Goal: Task Accomplishment & Management: Use online tool/utility

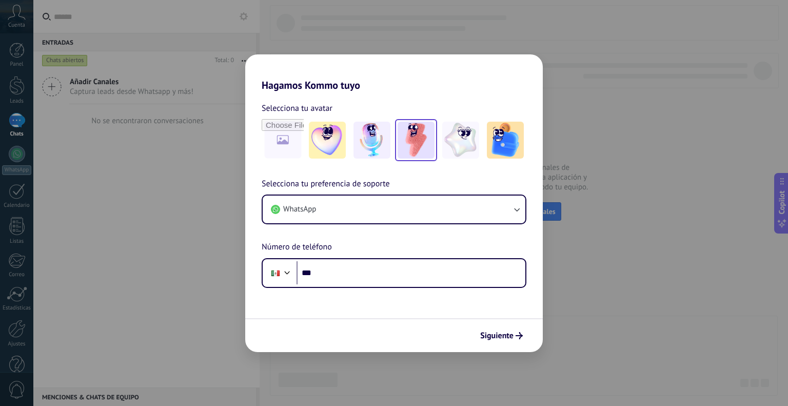
click at [410, 143] on img at bounding box center [415, 140] width 37 height 37
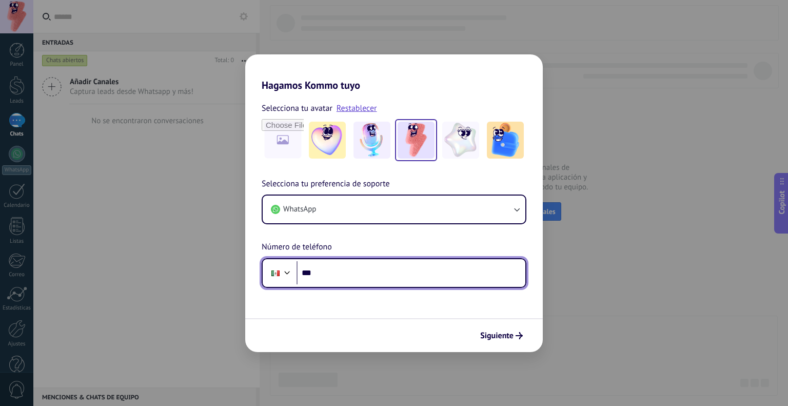
click at [326, 274] on input "***" at bounding box center [410, 273] width 229 height 24
type input "**********"
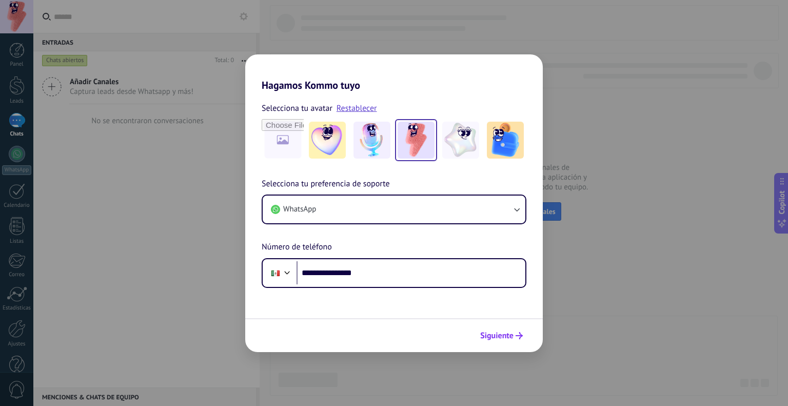
click at [502, 338] on span "Siguiente" at bounding box center [496, 335] width 33 height 7
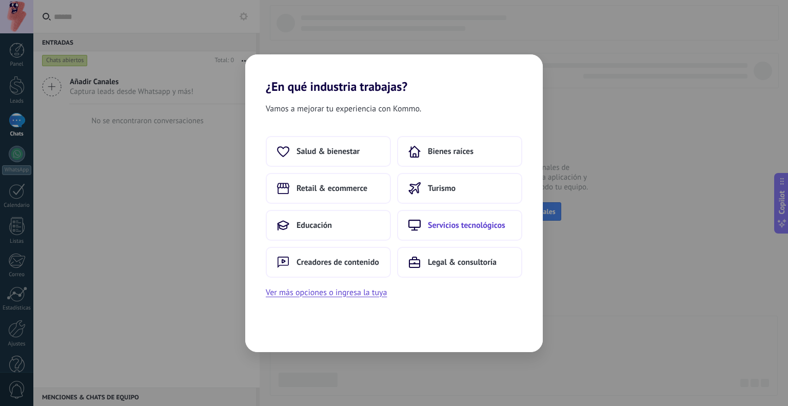
click at [440, 234] on button "Servicios tecnológicos" at bounding box center [459, 225] width 125 height 31
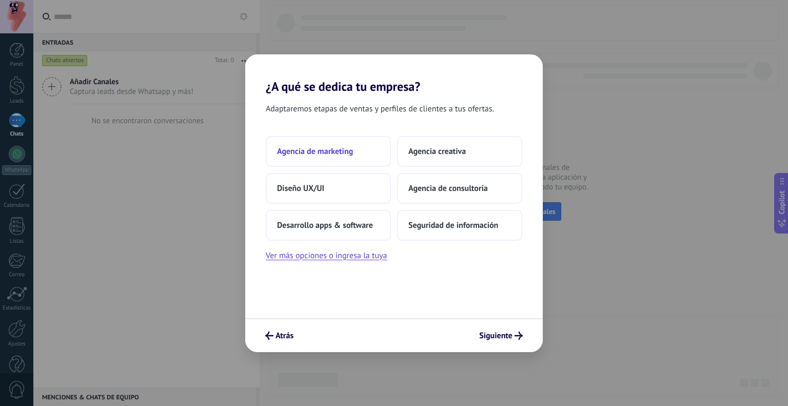
click at [314, 161] on button "Agencia de marketing" at bounding box center [328, 151] width 125 height 31
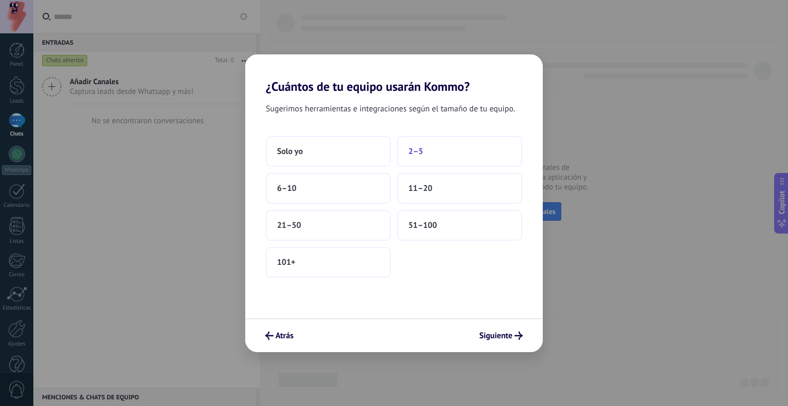
click at [409, 153] on span "2–5" at bounding box center [415, 151] width 15 height 10
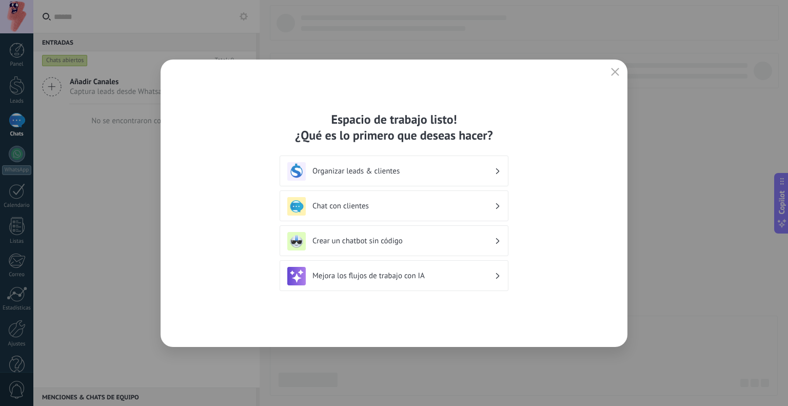
click at [396, 172] on h3 "Organizar leads & clientes" at bounding box center [403, 171] width 182 height 10
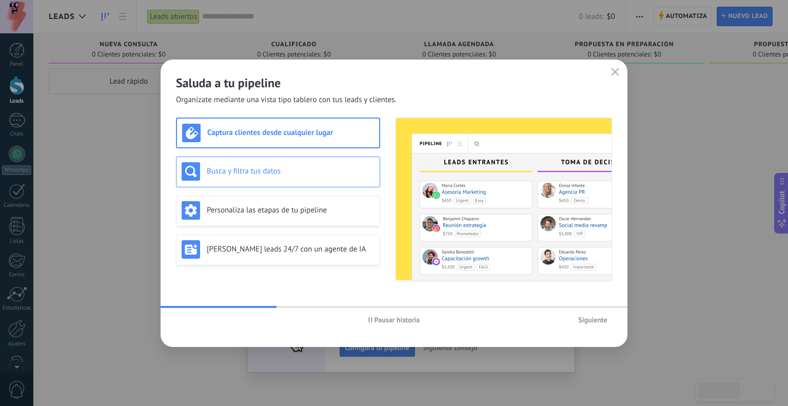
click at [292, 172] on h3 "Busca y filtra tus datos" at bounding box center [291, 171] width 168 height 10
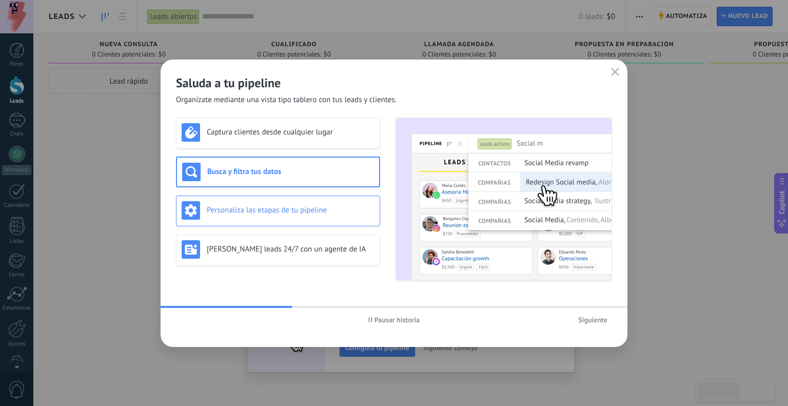
click at [306, 208] on h3 "Personaliza las etapas de tu pipeline" at bounding box center [291, 210] width 168 height 10
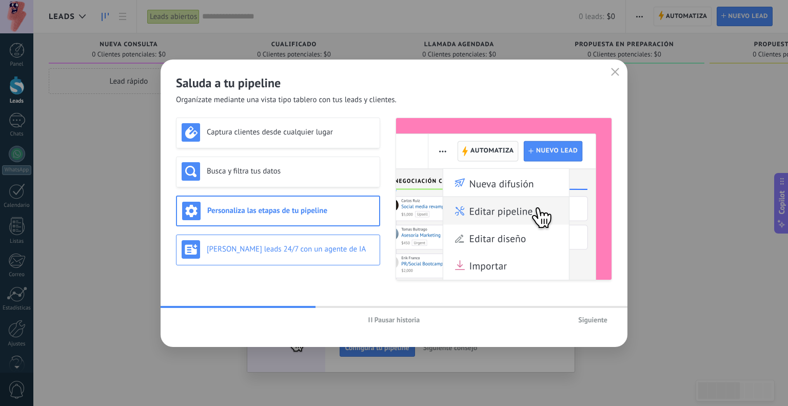
click at [327, 251] on h3 "[PERSON_NAME] leads 24/7 con un agente de IA" at bounding box center [291, 249] width 168 height 10
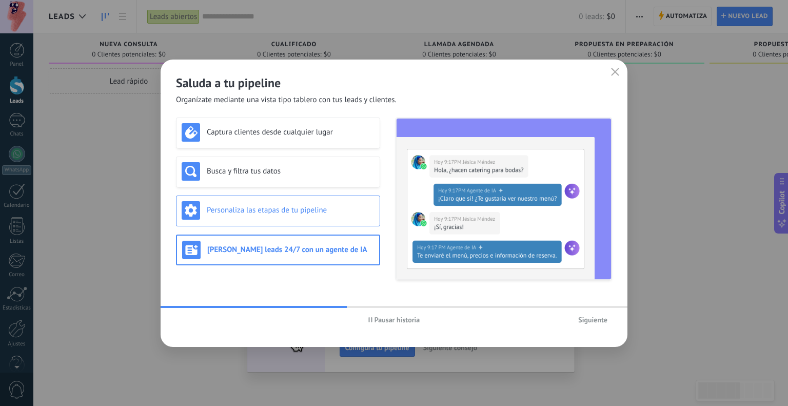
click at [329, 225] on div "Personaliza las etapas de tu pipeline" at bounding box center [278, 210] width 204 height 31
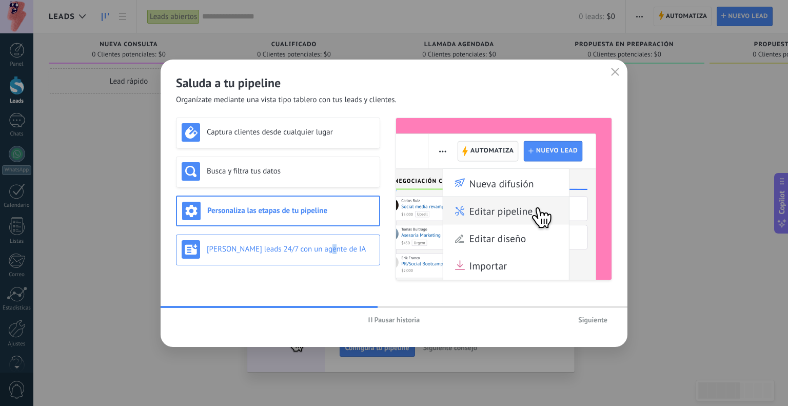
click at [326, 251] on h3 "[PERSON_NAME] leads 24/7 con un agente de IA" at bounding box center [291, 249] width 168 height 10
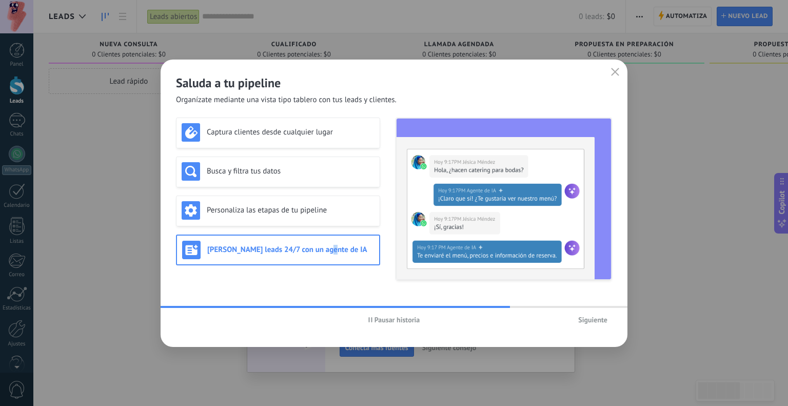
click at [597, 323] on span "Siguiente" at bounding box center [592, 319] width 29 height 7
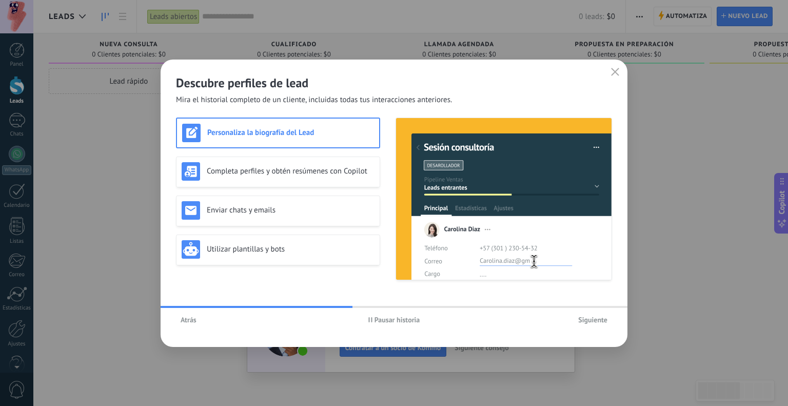
click at [598, 314] on button "Siguiente" at bounding box center [592, 319] width 38 height 15
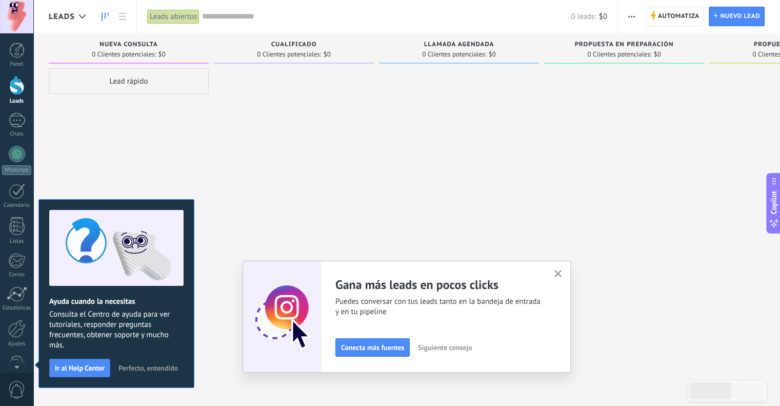
click at [559, 274] on icon "button" at bounding box center [558, 274] width 8 height 8
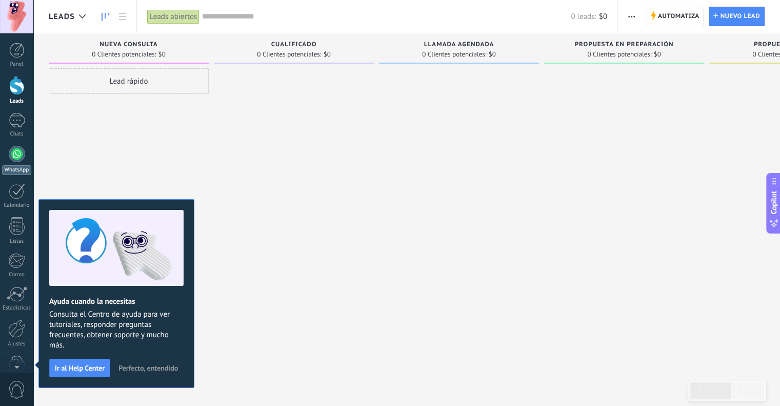
click at [16, 149] on div at bounding box center [17, 154] width 16 height 16
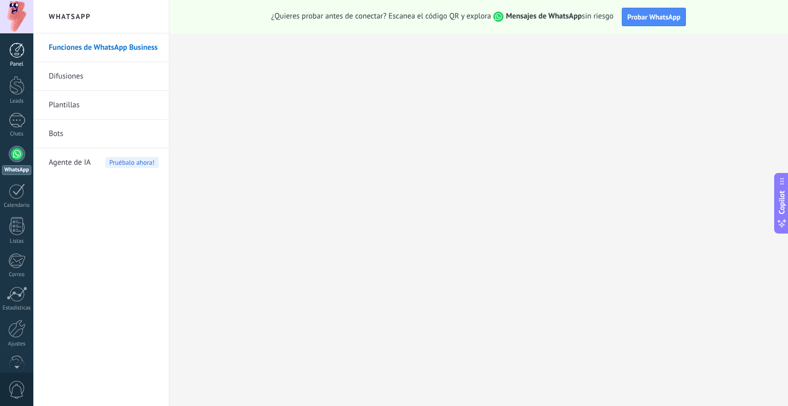
click at [18, 50] on div at bounding box center [16, 50] width 15 height 15
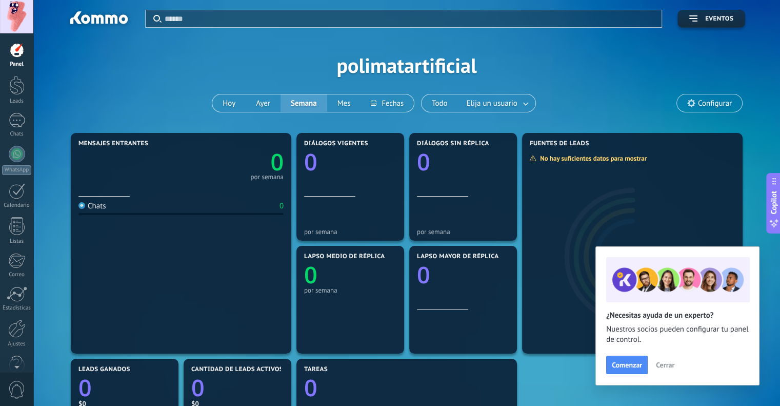
click at [664, 364] on span "Cerrar" at bounding box center [665, 364] width 18 height 7
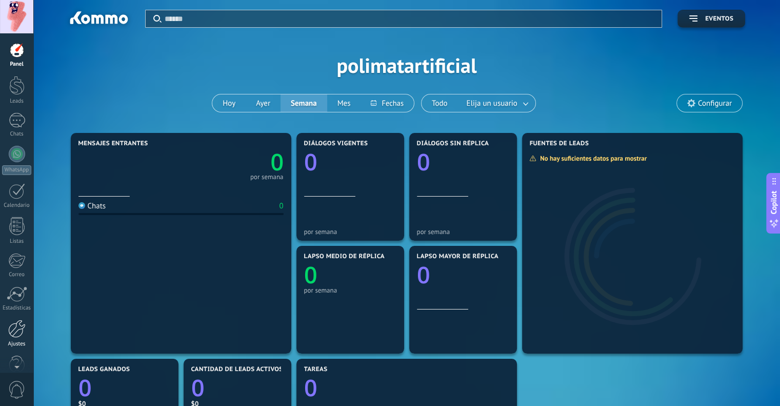
click at [18, 334] on div at bounding box center [16, 329] width 17 height 18
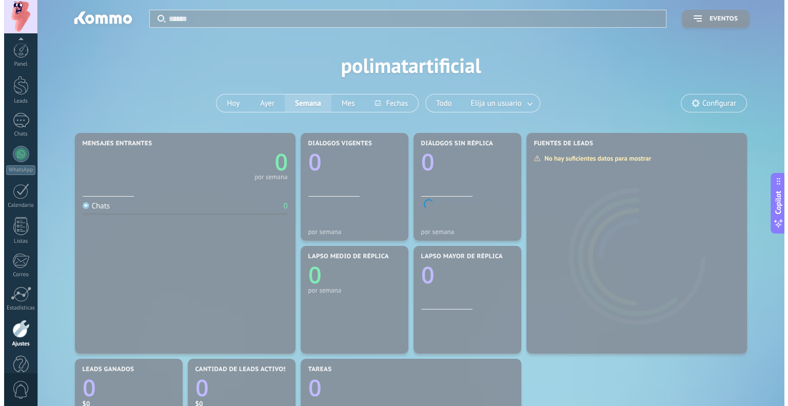
scroll to position [21, 0]
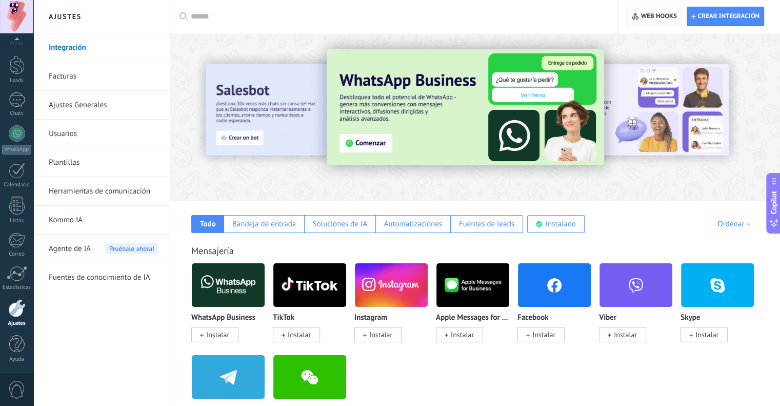
click at [658, 17] on span "Web hooks 0" at bounding box center [659, 16] width 36 height 8
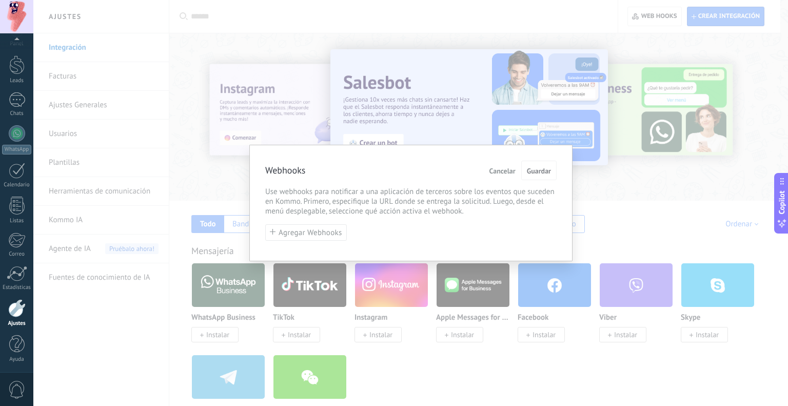
click at [507, 173] on span "Cancelar" at bounding box center [502, 170] width 26 height 7
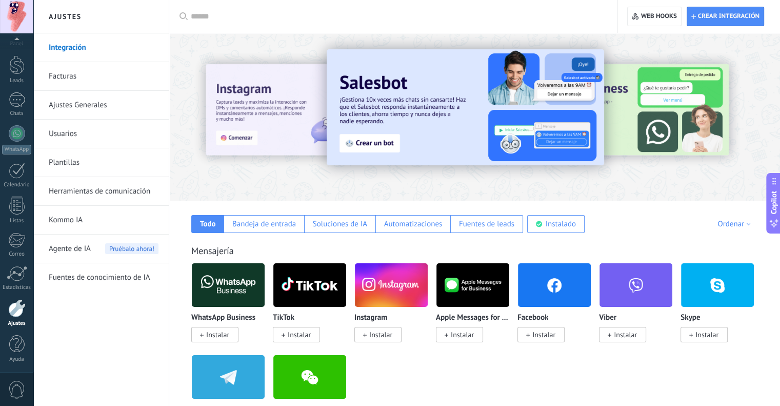
click at [233, 276] on img at bounding box center [228, 285] width 73 height 50
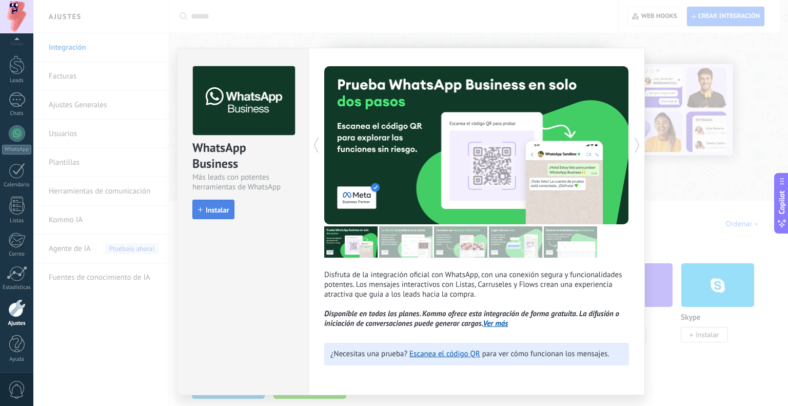
click at [211, 209] on span "Instalar" at bounding box center [217, 209] width 23 height 7
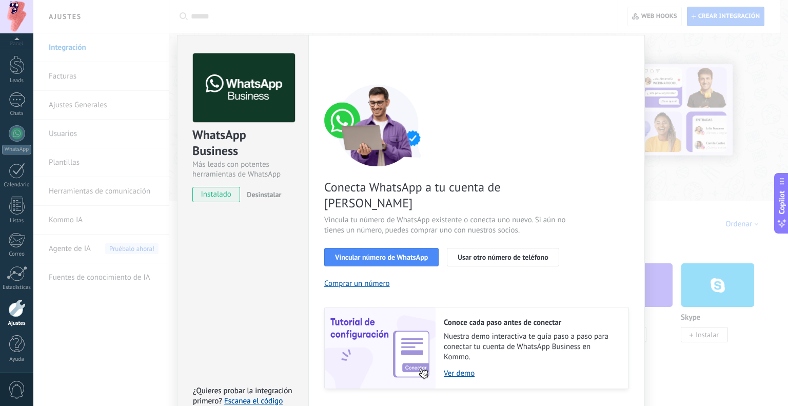
scroll to position [28, 0]
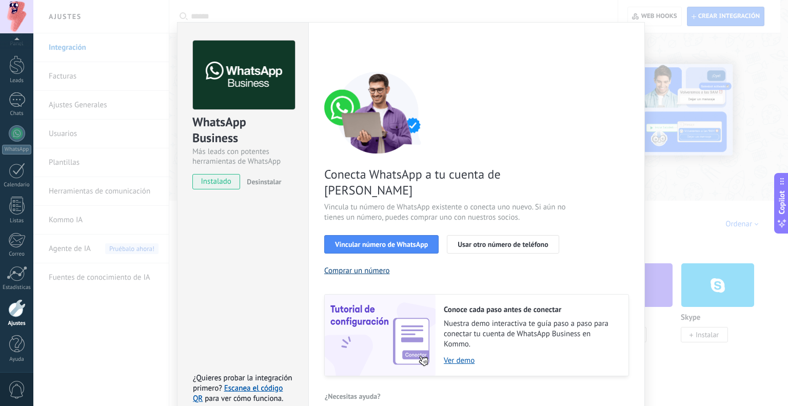
click at [347, 266] on button "Comprar un número" at bounding box center [357, 271] width 66 height 10
